Goal: Transaction & Acquisition: Register for event/course

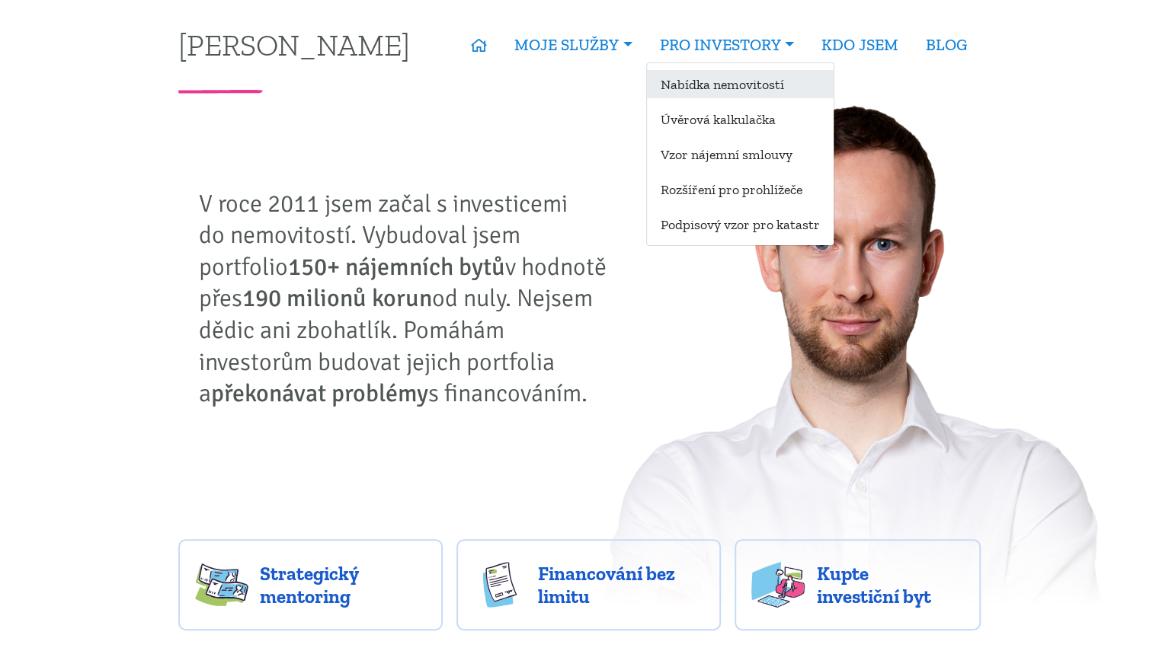
click at [740, 88] on link "Nabídka nemovitostí" at bounding box center [740, 84] width 187 height 28
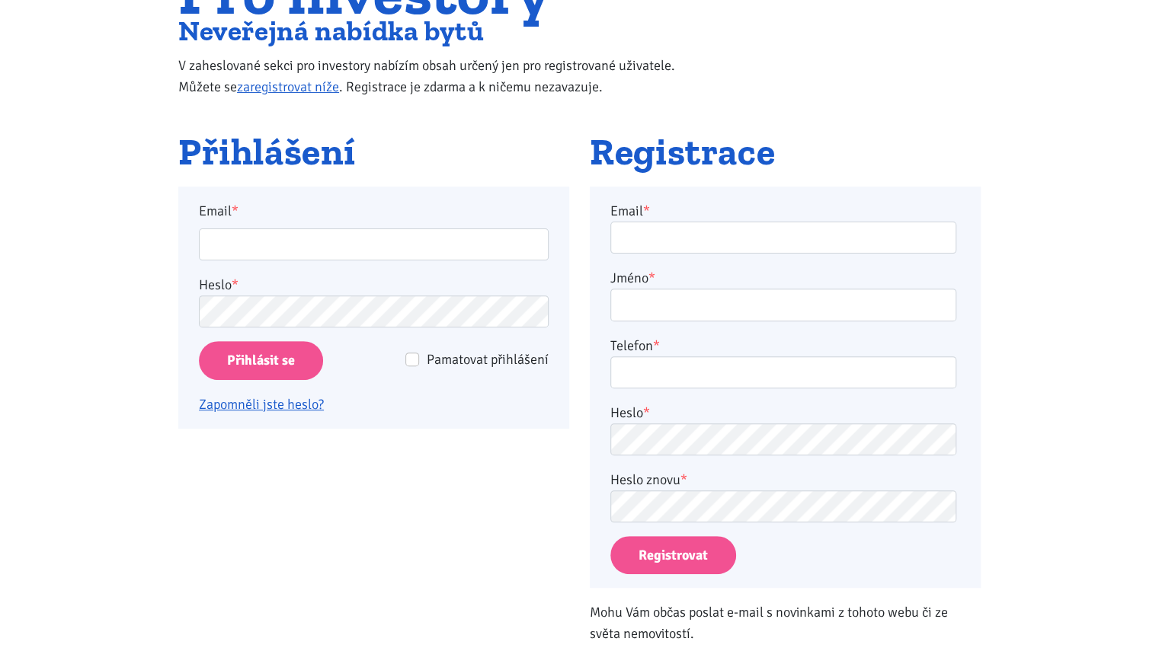
scroll to position [171, 0]
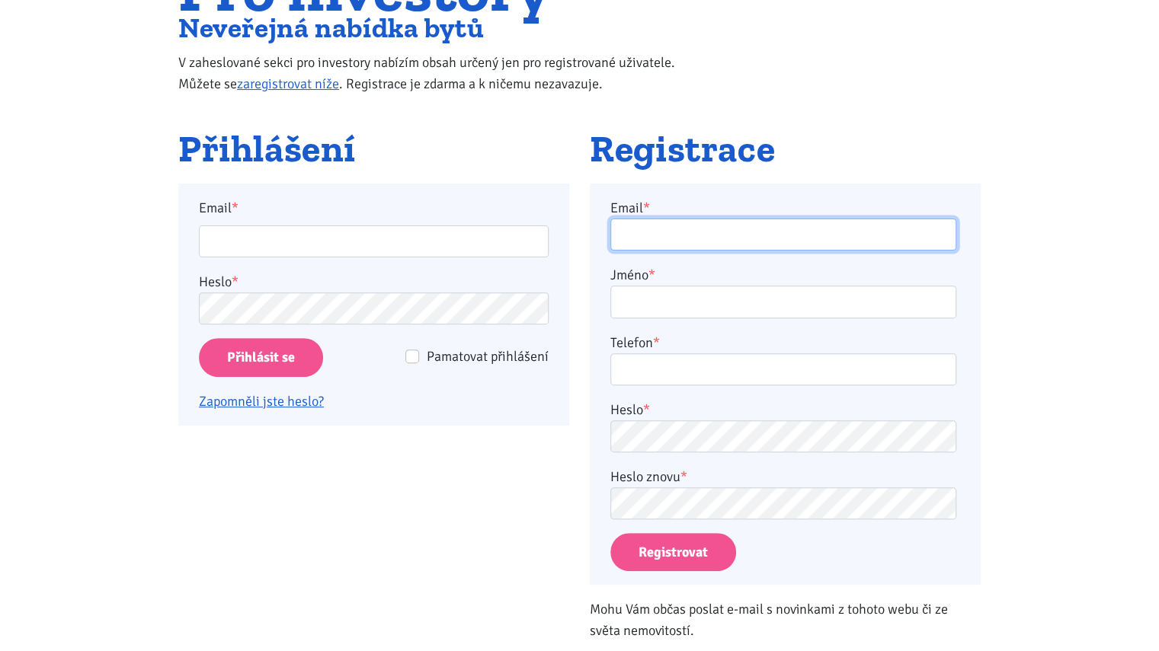
click at [638, 227] on input "Email *" at bounding box center [783, 235] width 346 height 33
type input "[EMAIL_ADDRESS][DOMAIN_NAME]"
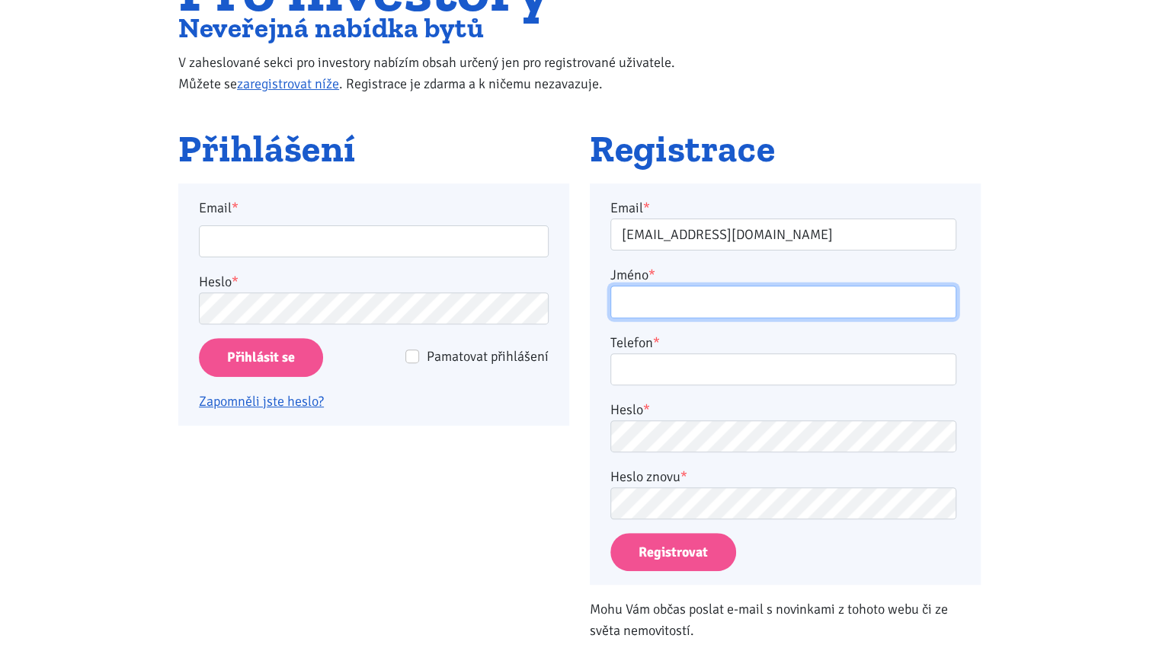
type input "[PERSON_NAME]"
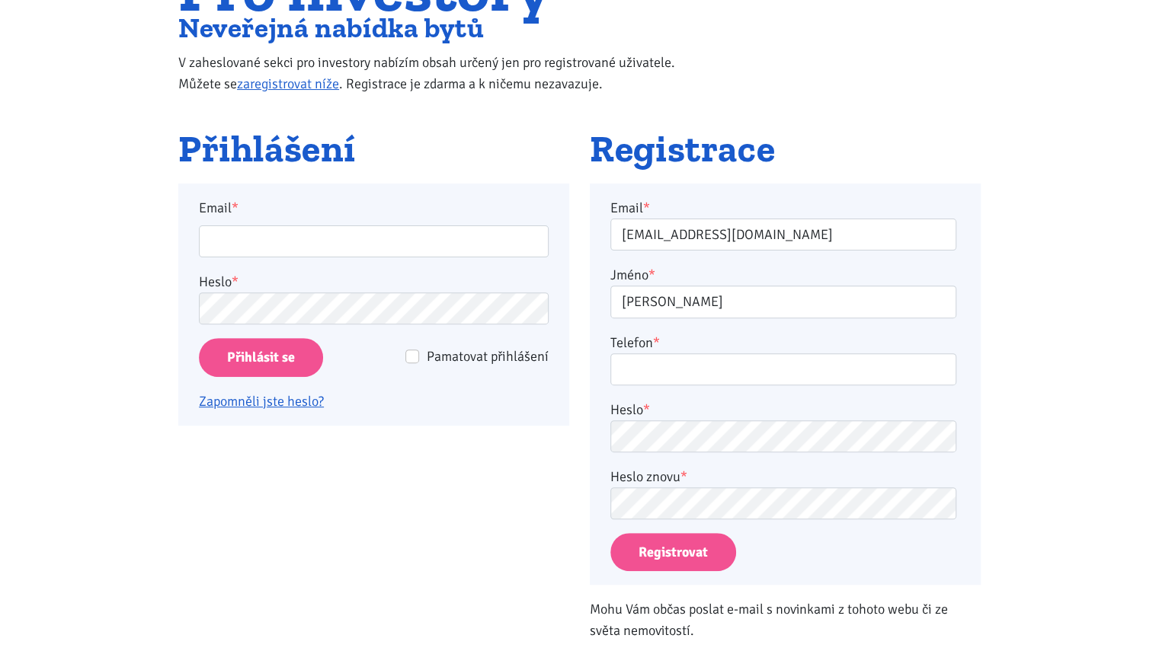
type input "724084683"
click at [673, 538] on button "Registrovat" at bounding box center [673, 552] width 126 height 39
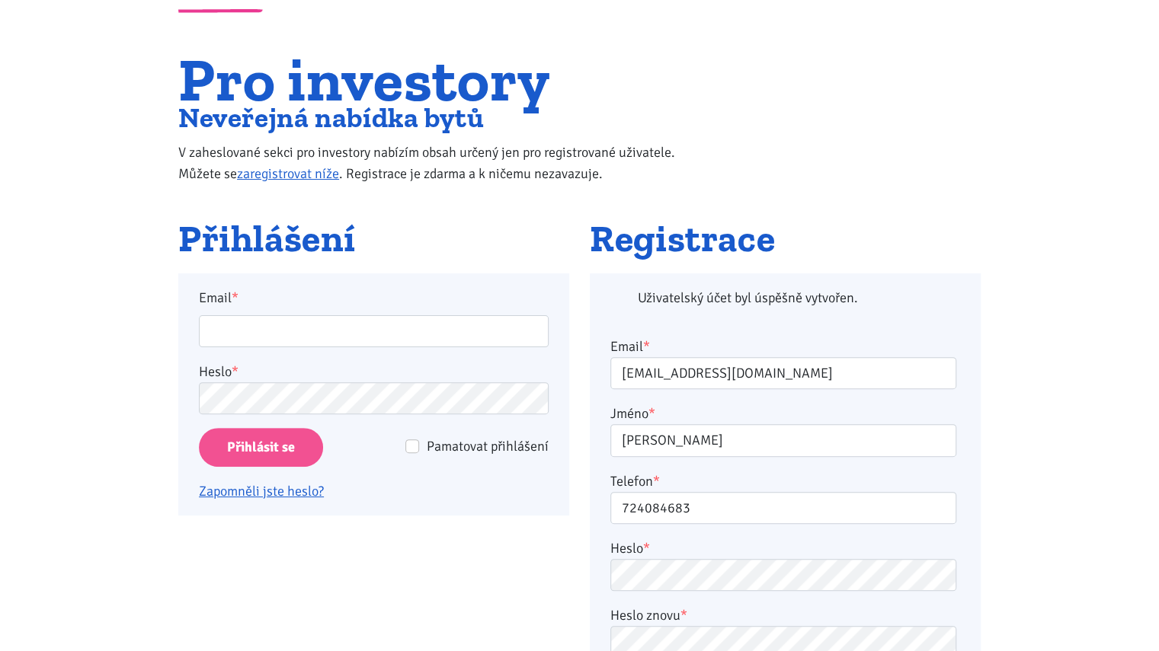
scroll to position [70, 0]
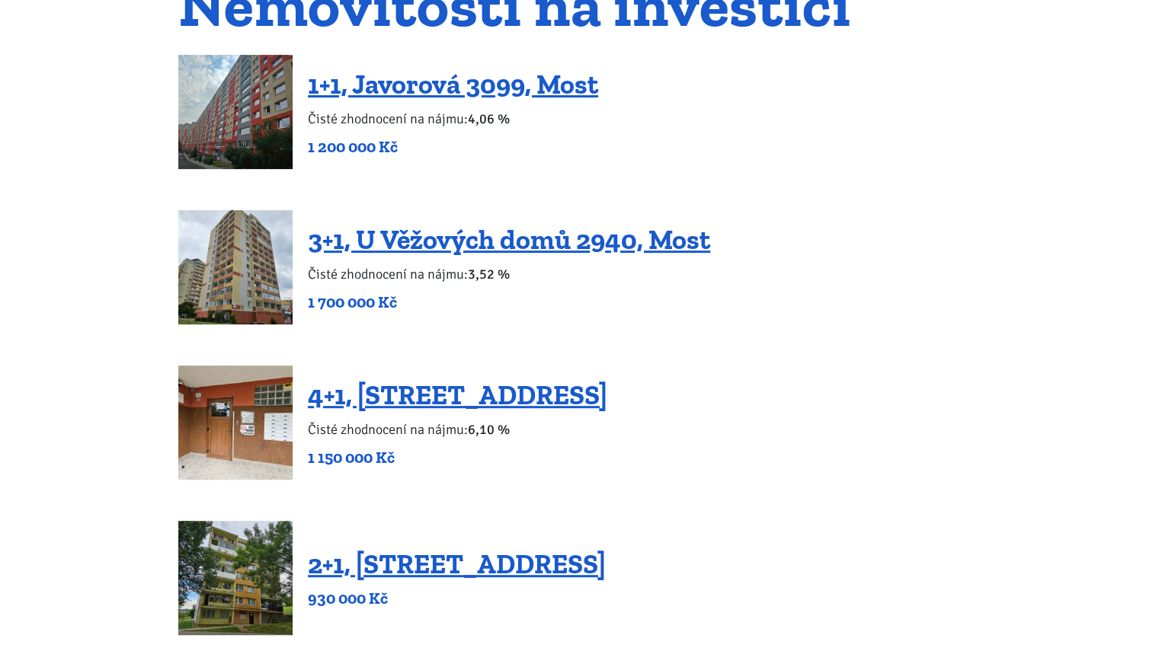
scroll to position [191, 0]
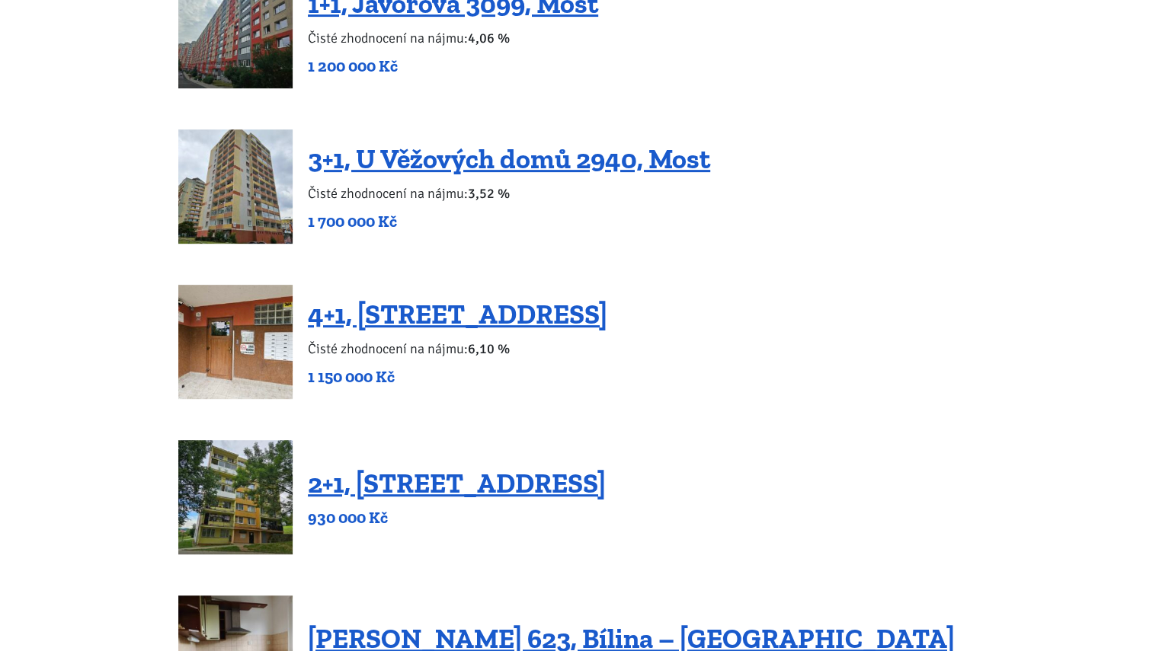
scroll to position [270, 0]
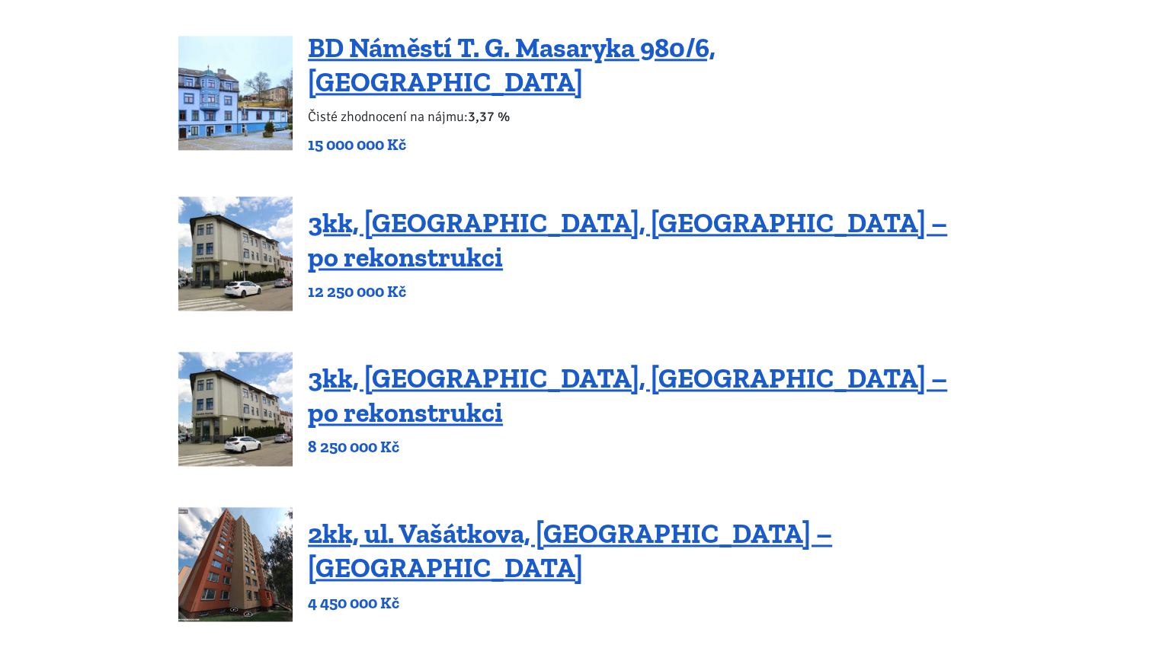
scroll to position [1149, 0]
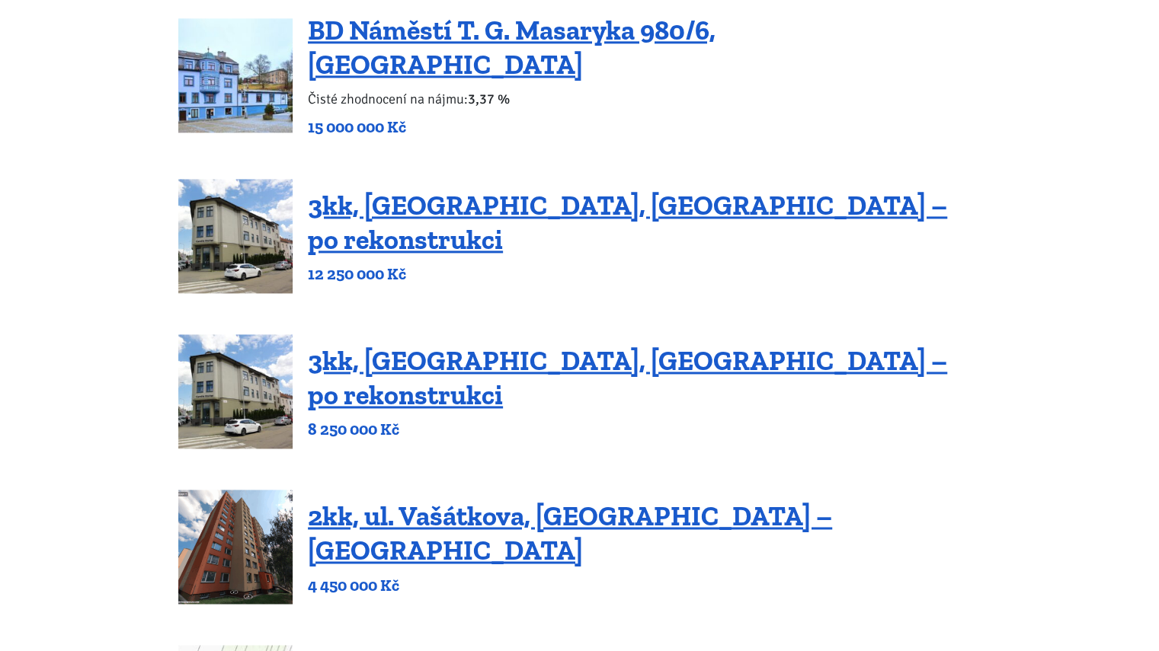
scroll to position [1166, 0]
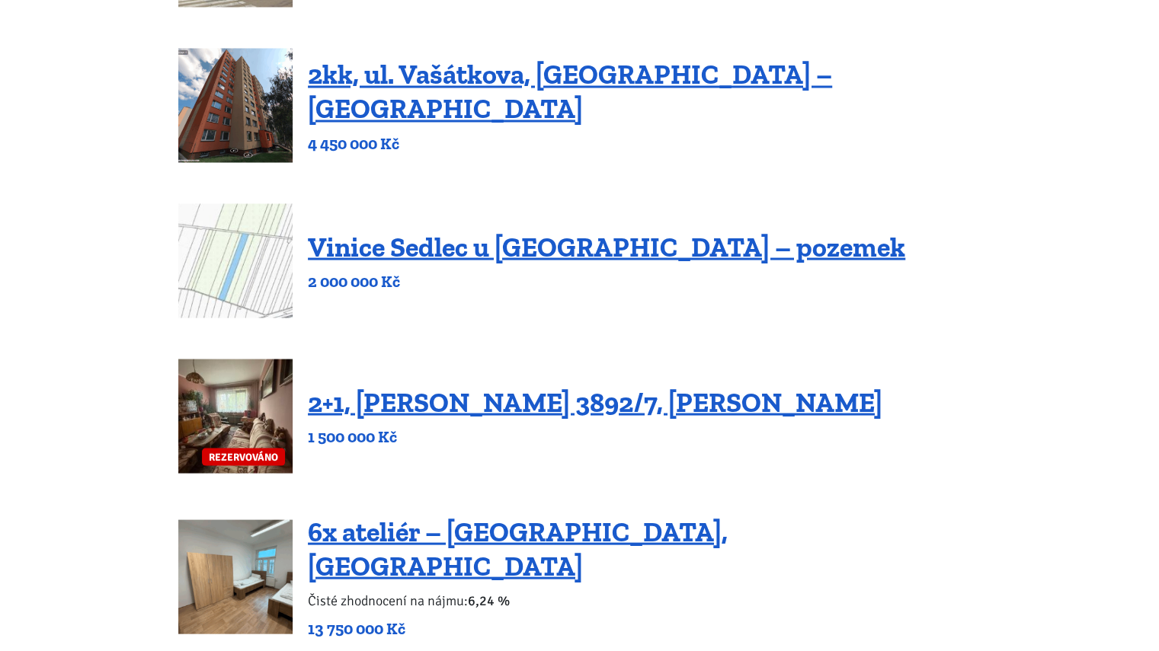
scroll to position [1614, 0]
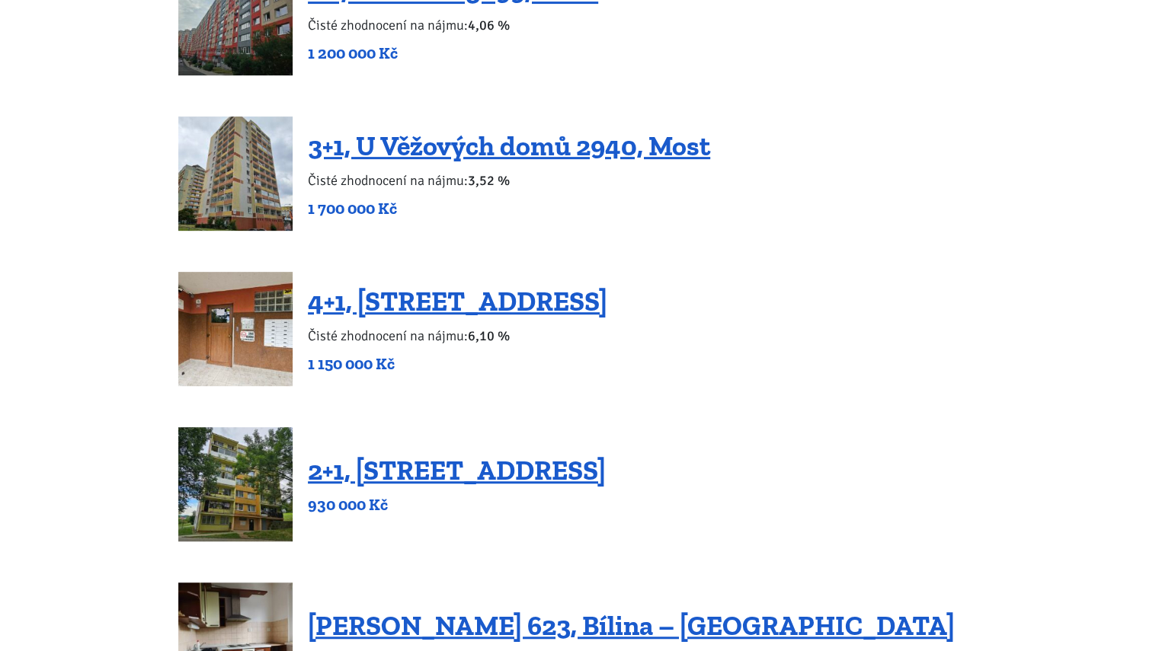
scroll to position [0, 0]
